Goal: Find specific page/section: Find specific page/section

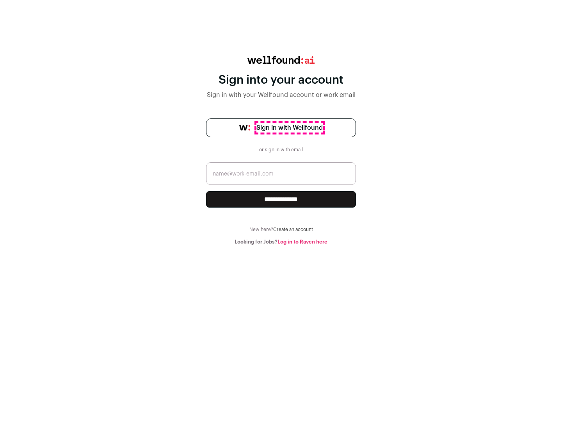
click at [289, 128] on span "Sign in with Wellfound" at bounding box center [290, 127] width 66 height 9
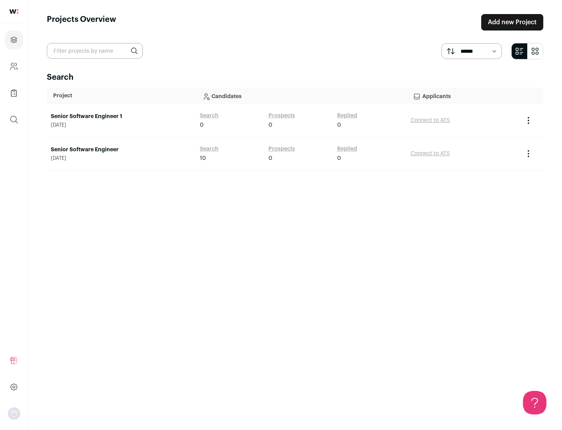
click at [121, 150] on link "Senior Software Engineer" at bounding box center [121, 150] width 141 height 8
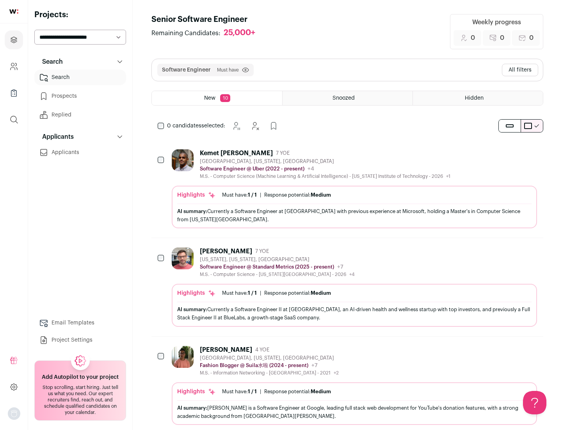
click at [348, 189] on div "Highlights Must have: 1 / 1 How many must haves have been fulfilled? | Response…" at bounding box center [354, 206] width 365 height 43
